Goal: Task Accomplishment & Management: Manage account settings

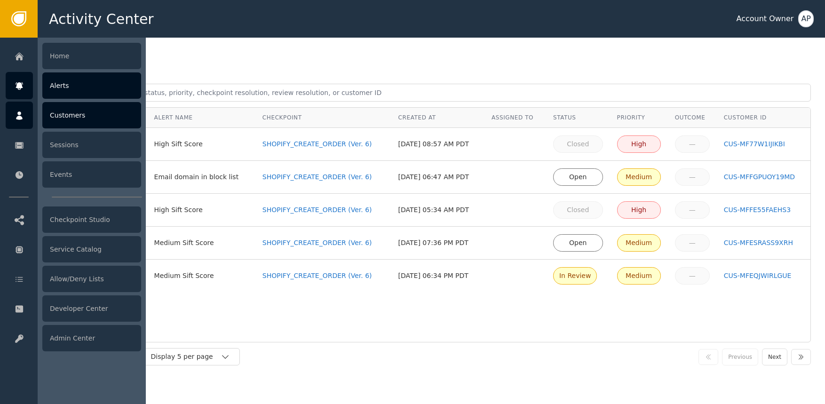
click at [21, 114] on icon at bounding box center [19, 115] width 7 height 8
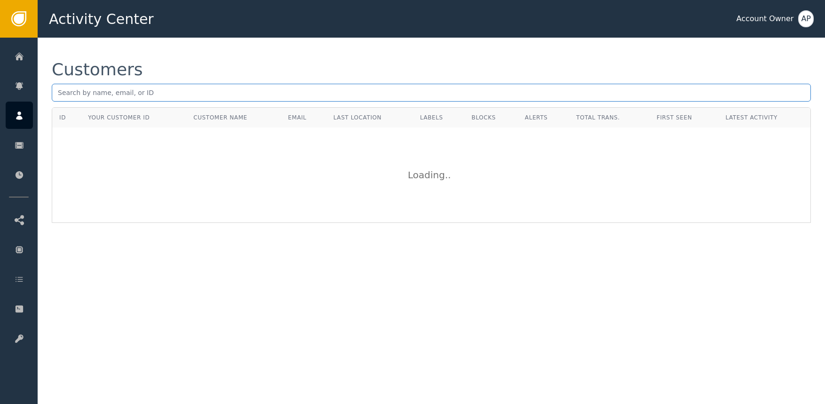
click at [204, 93] on input "text" at bounding box center [431, 93] width 759 height 18
paste input "[PERSON_NAME][EMAIL_ADDRESS][PERSON_NAME][DOMAIN_NAME]"
type input "[PERSON_NAME][EMAIL_ADDRESS][PERSON_NAME][DOMAIN_NAME]"
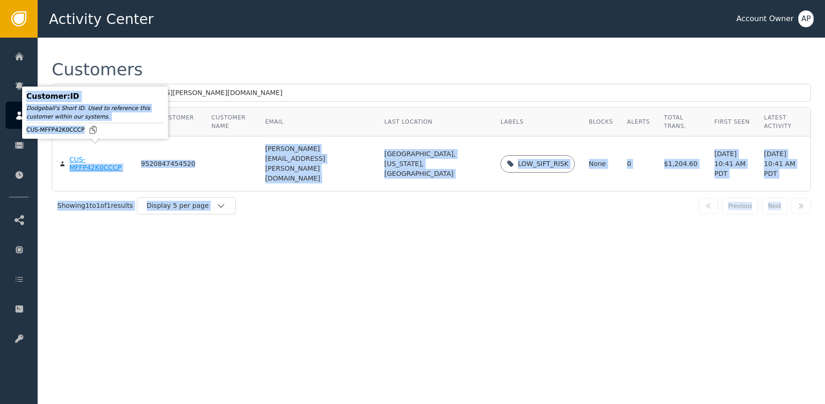
click at [102, 38] on body "Activity Center Account Owner AP Home Alerts Customers Sessions Events Checkpoi…" at bounding box center [412, 19] width 825 height 38
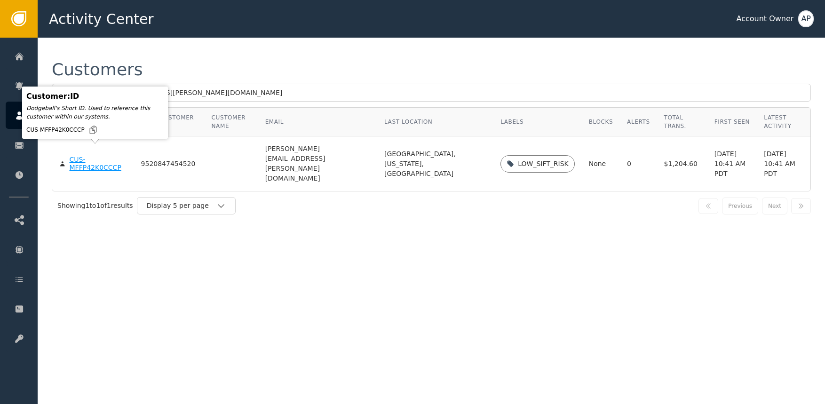
click at [104, 156] on div "CUS-MFFP42K0CCCP" at bounding box center [98, 164] width 57 height 16
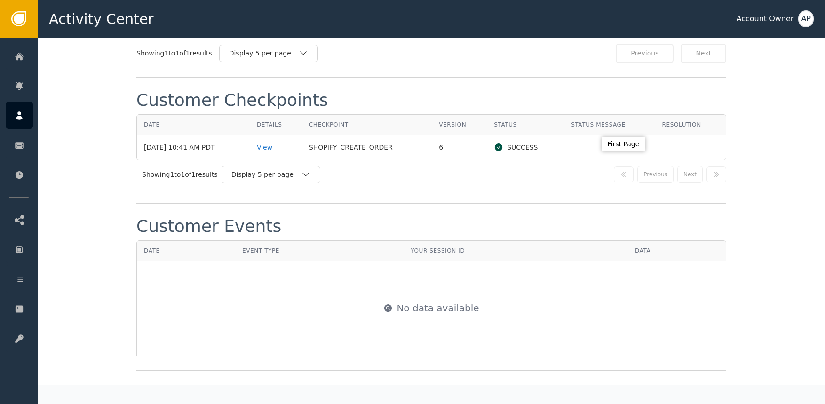
scroll to position [982, 0]
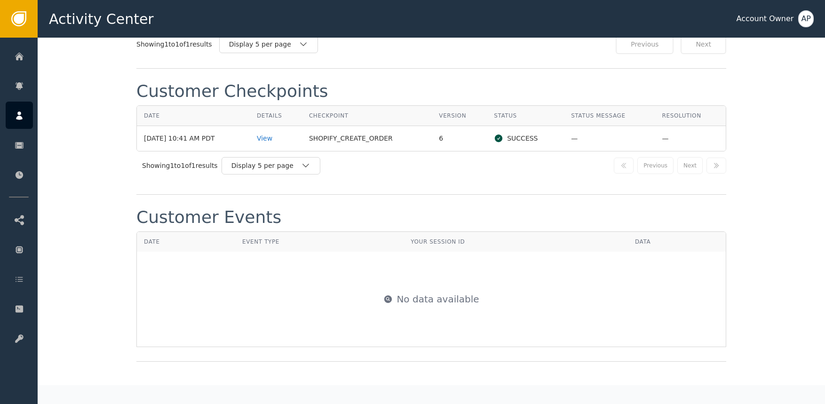
drag, startPoint x: 774, startPoint y: 214, endPoint x: 753, endPoint y: 208, distance: 21.4
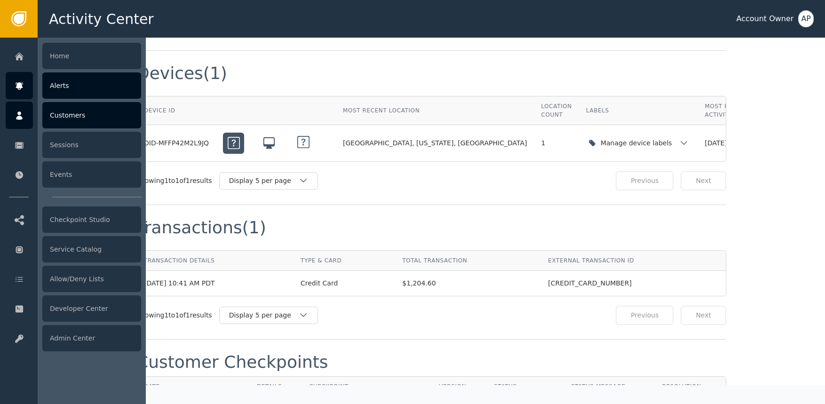
scroll to position [618, 0]
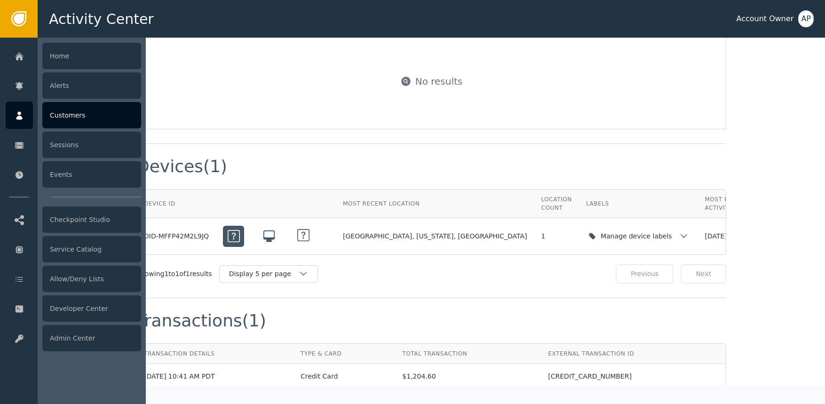
click at [79, 116] on div "Customers" at bounding box center [91, 115] width 99 height 26
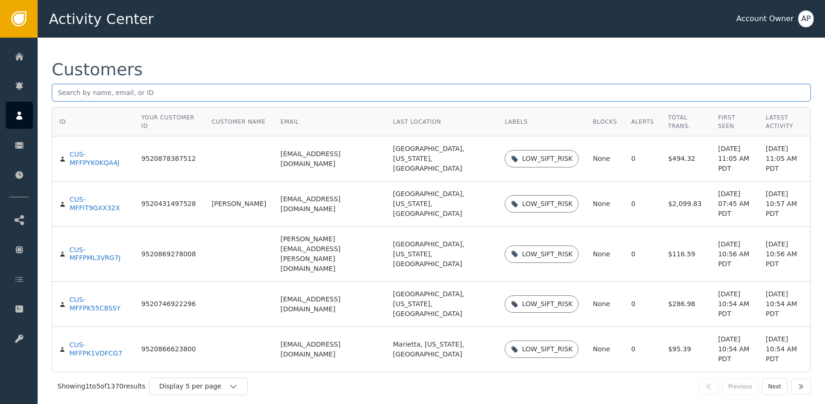
click at [217, 99] on input "text" at bounding box center [431, 93] width 759 height 18
paste input "[EMAIL_ADDRESS][DOMAIN_NAME]"
type input "[EMAIL_ADDRESS][DOMAIN_NAME]"
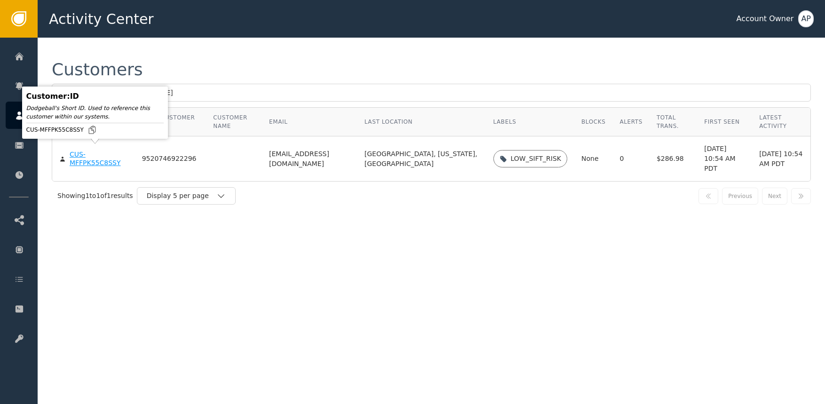
click at [93, 158] on div "CUS-MFFPK55C8SSY" at bounding box center [99, 158] width 58 height 16
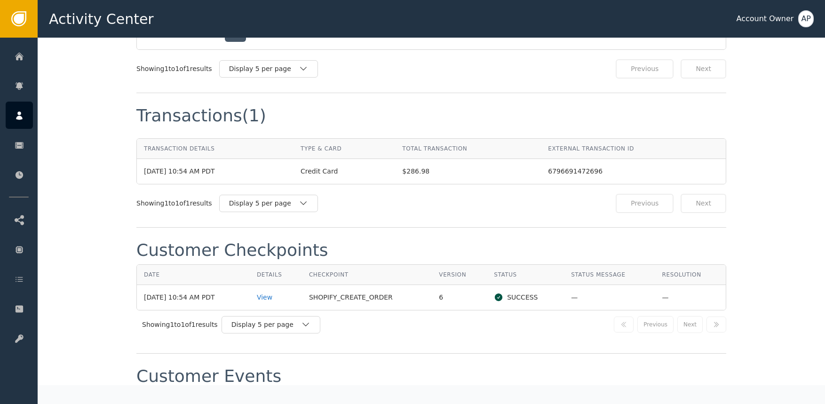
scroll to position [822, 0]
click at [273, 296] on div "View" at bounding box center [276, 298] width 38 height 10
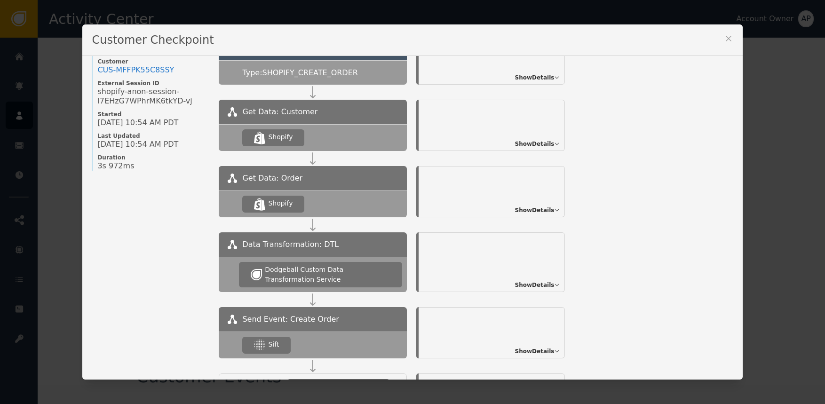
scroll to position [167, 0]
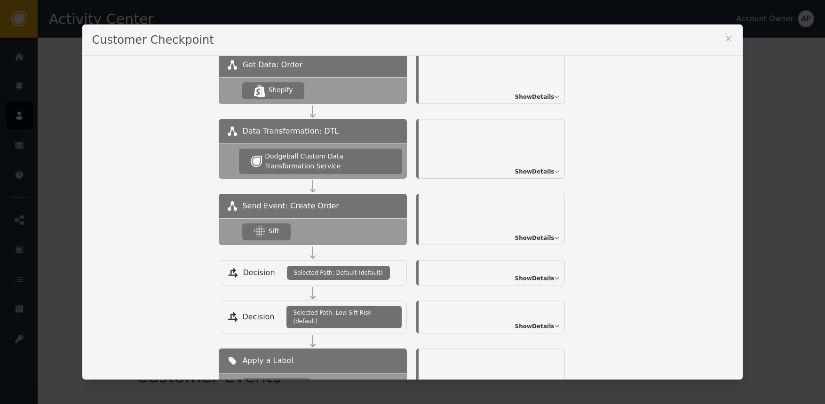
click at [522, 234] on span "Show Details" at bounding box center [535, 238] width 40 height 8
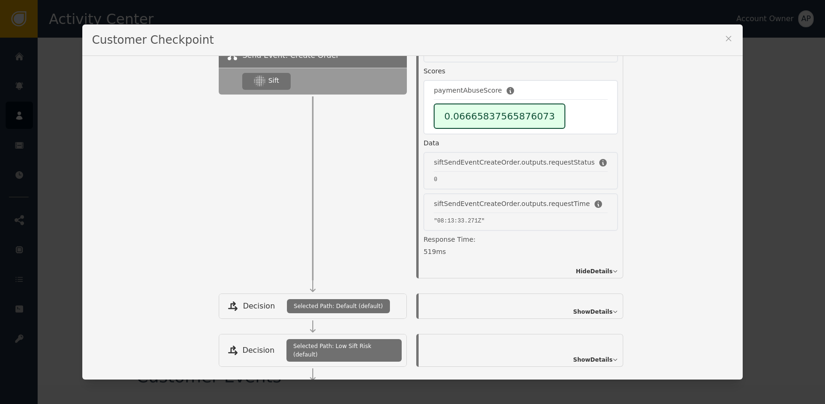
scroll to position [242, 0]
